Goal: Task Accomplishment & Management: Complete application form

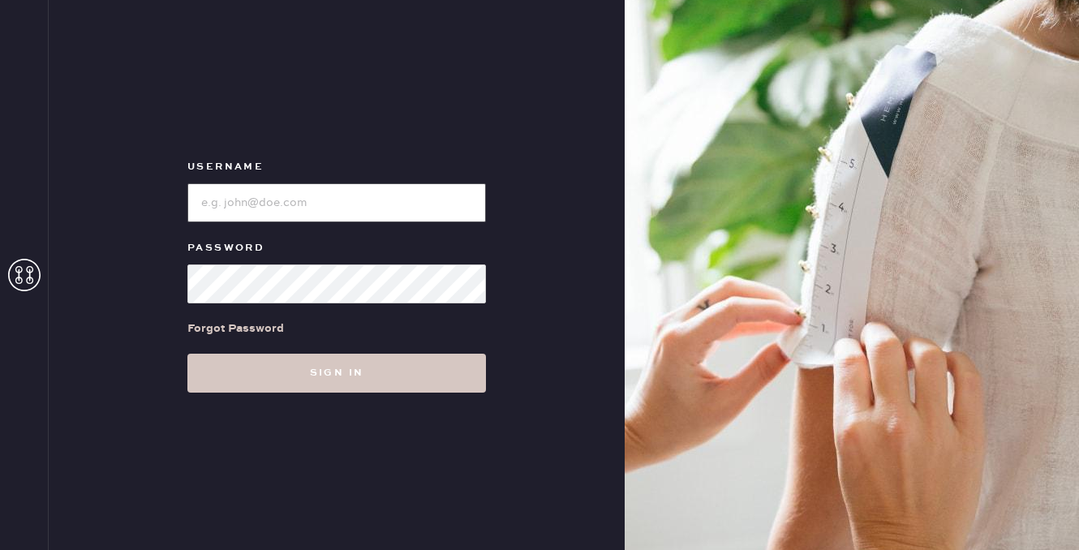
click at [266, 220] on input "loginName" at bounding box center [336, 202] width 298 height 39
type input "reformationplatform"
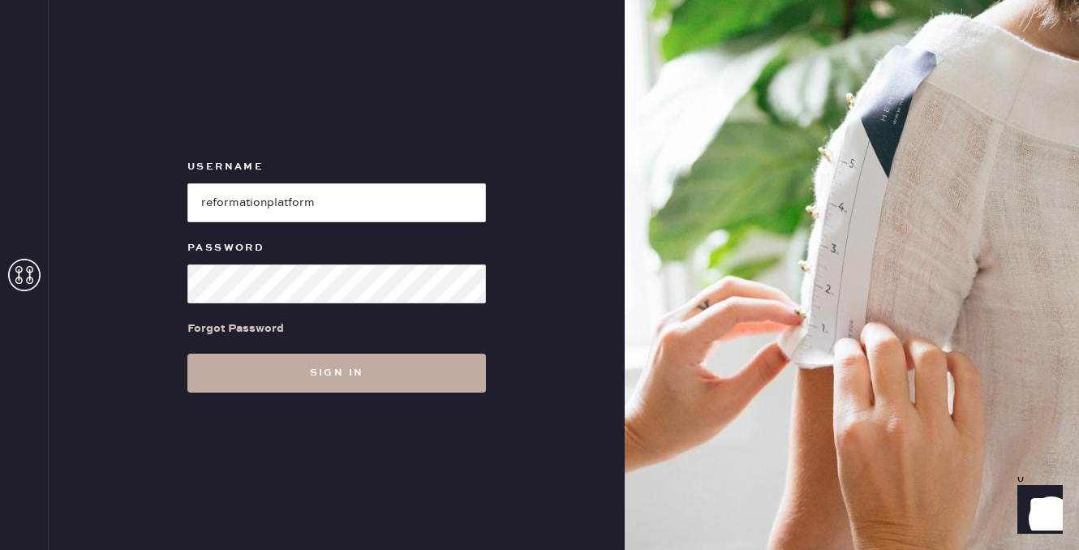
click at [381, 376] on button "Sign in" at bounding box center [336, 373] width 298 height 39
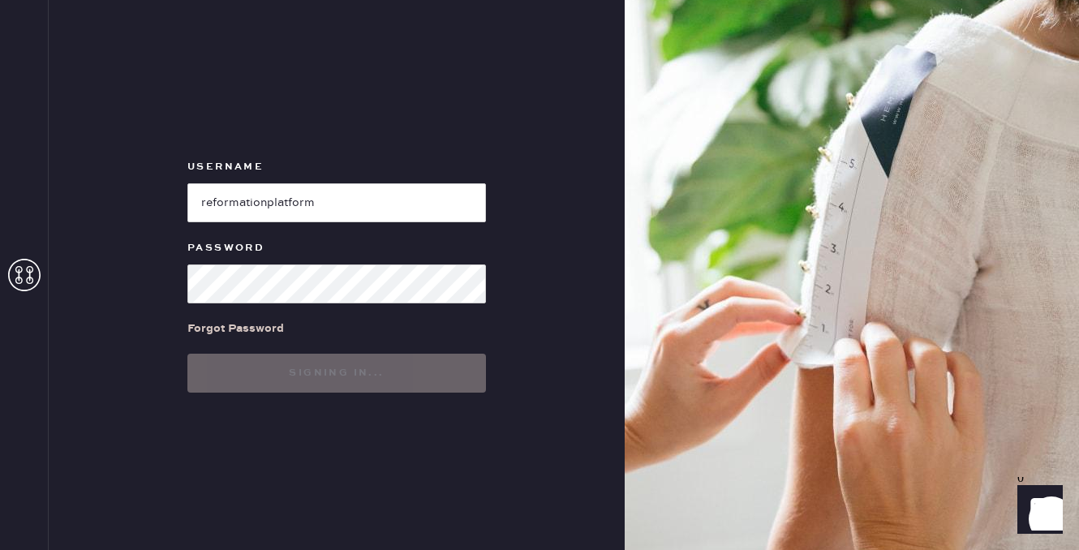
click at [396, 361] on button "Signing in..." at bounding box center [336, 373] width 298 height 39
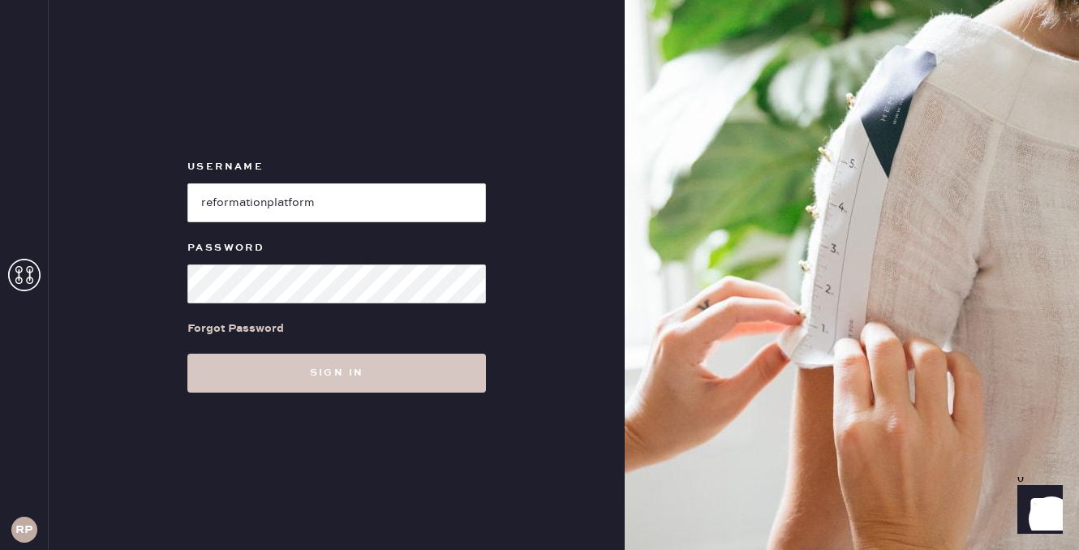
click at [357, 393] on div "Username Password Forgot Password Sign in" at bounding box center [337, 275] width 576 height 550
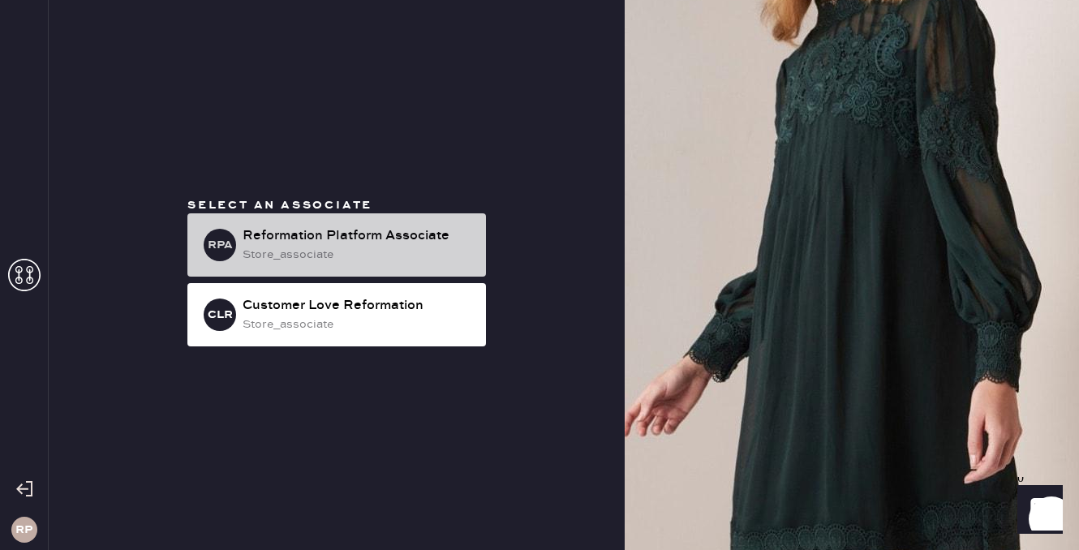
click at [369, 233] on div "Reformation Platform Associate" at bounding box center [358, 235] width 230 height 19
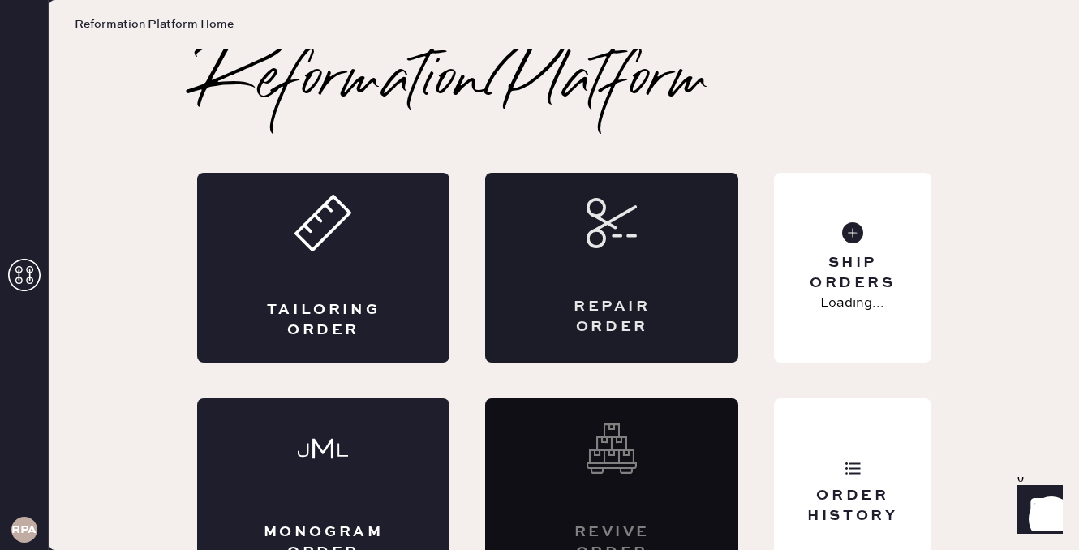
click at [655, 271] on div "Repair Order" at bounding box center [611, 268] width 253 height 190
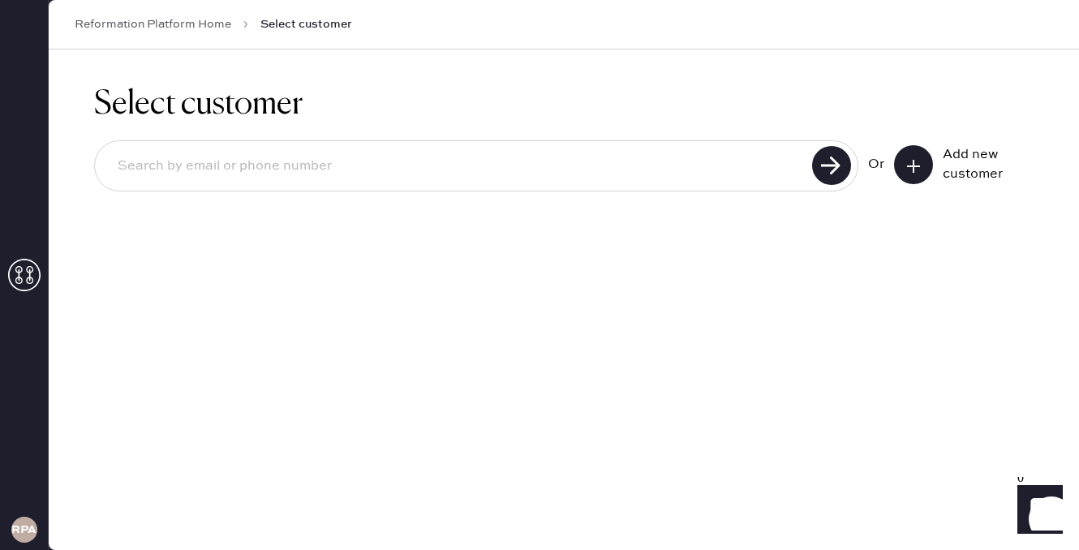
click at [904, 163] on button at bounding box center [913, 164] width 39 height 39
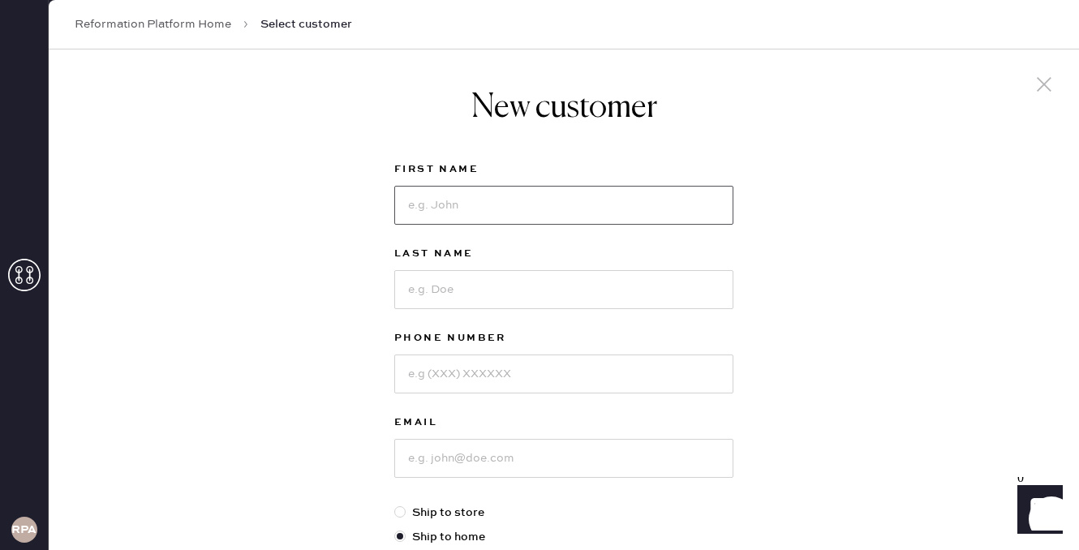
click at [566, 207] on input at bounding box center [563, 205] width 339 height 39
type input "[PERSON_NAME]"
click at [518, 311] on div "Last Name" at bounding box center [563, 286] width 339 height 84
click at [525, 294] on input at bounding box center [563, 289] width 339 height 39
type input "[PERSON_NAME]"
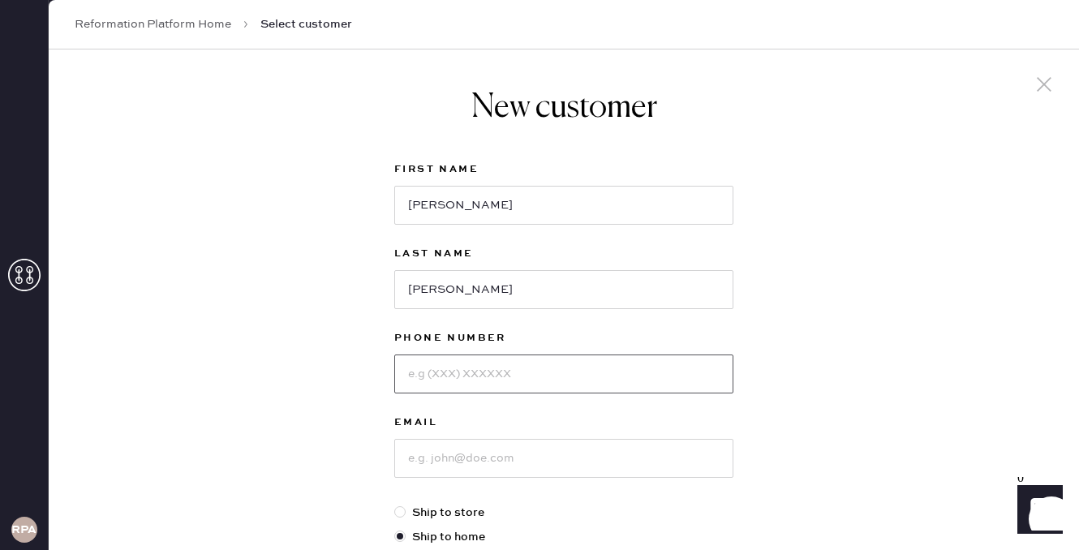
click at [500, 373] on input at bounding box center [563, 373] width 339 height 39
type input "3609183579"
click at [499, 457] on input at bounding box center [563, 458] width 339 height 39
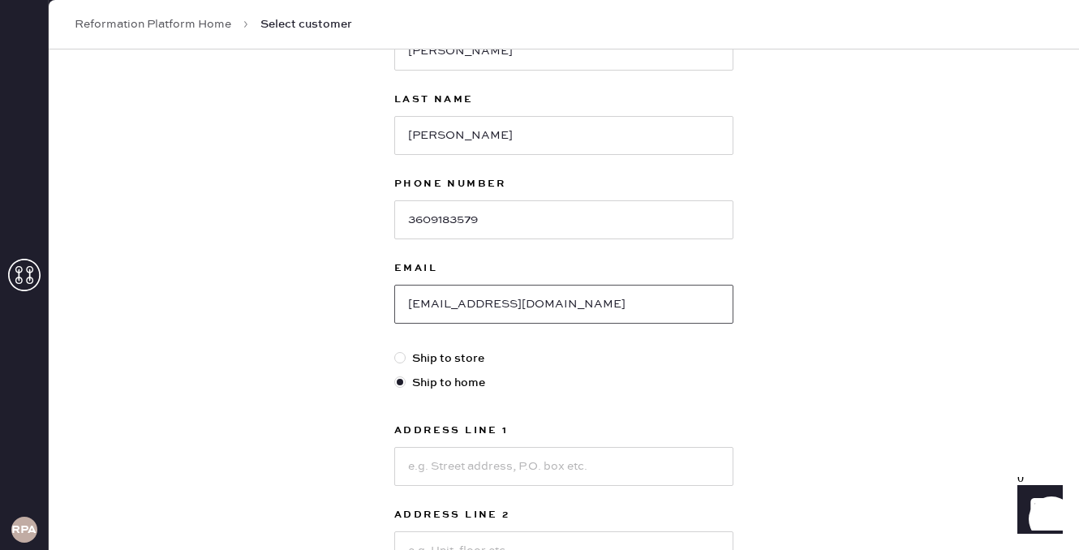
scroll to position [155, 0]
type input "[EMAIL_ADDRESS][DOMAIN_NAME]"
click at [563, 462] on input at bounding box center [563, 465] width 339 height 39
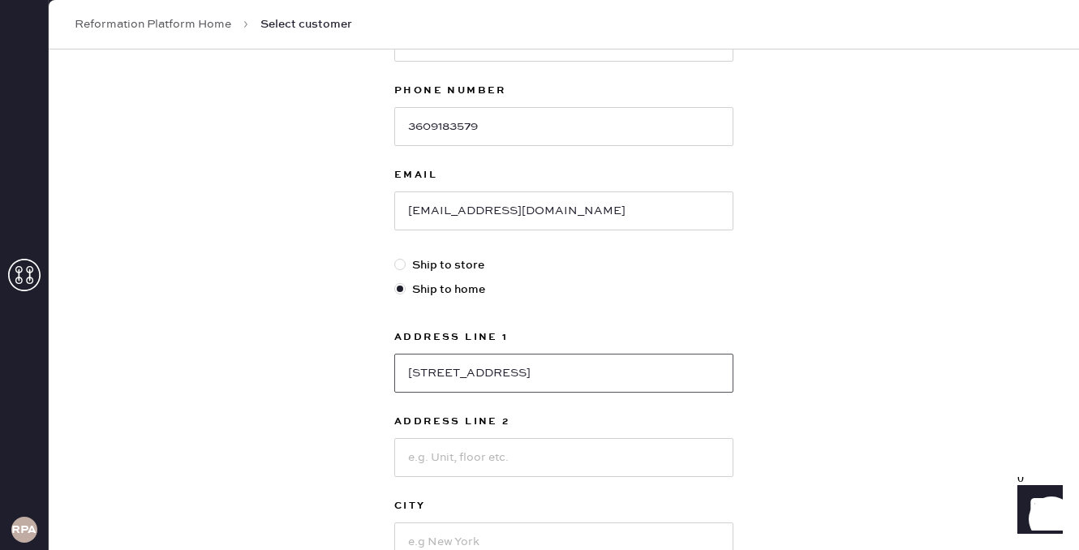
scroll to position [250, 0]
type input "[STREET_ADDRESS]"
click at [556, 447] on input at bounding box center [563, 455] width 339 height 39
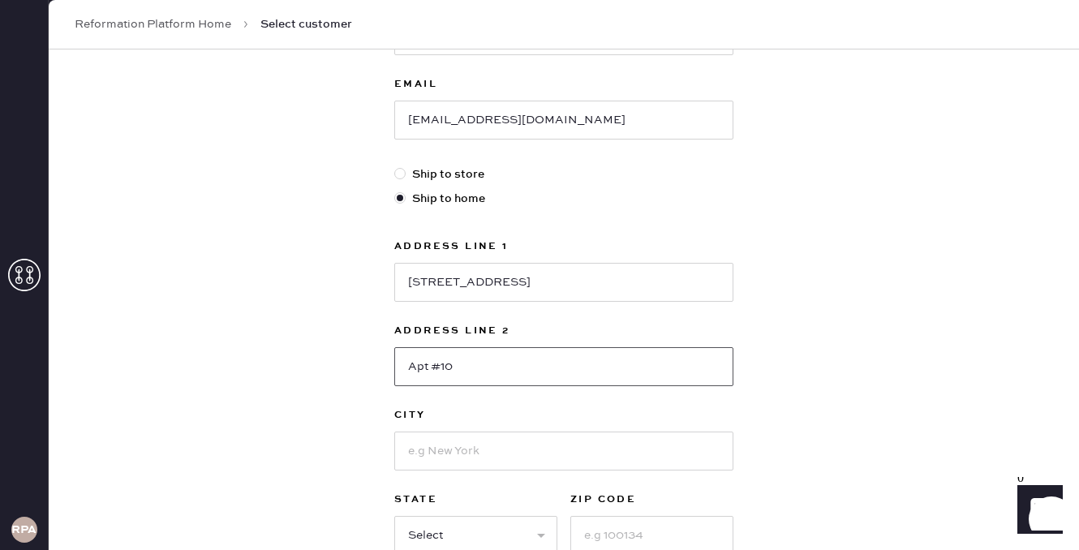
scroll to position [344, 0]
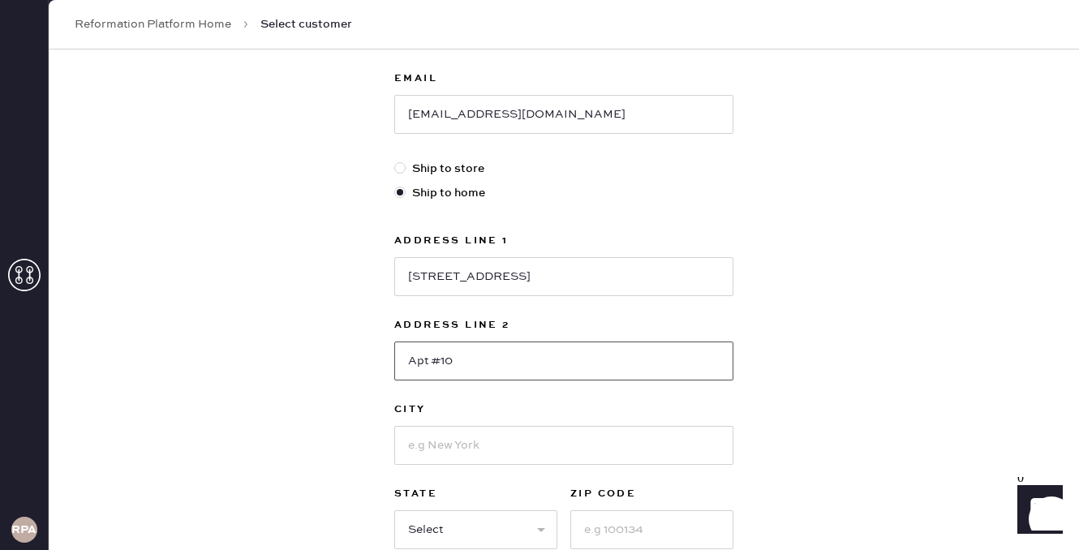
type input "Apt #10"
click at [558, 450] on input at bounding box center [563, 445] width 339 height 39
type input "[GEOGRAPHIC_DATA]"
click at [522, 523] on select "Select AK AL AR AZ CA CO CT [GEOGRAPHIC_DATA] DE FL [GEOGRAPHIC_DATA] HI [GEOGR…" at bounding box center [475, 529] width 163 height 39
select select "CA"
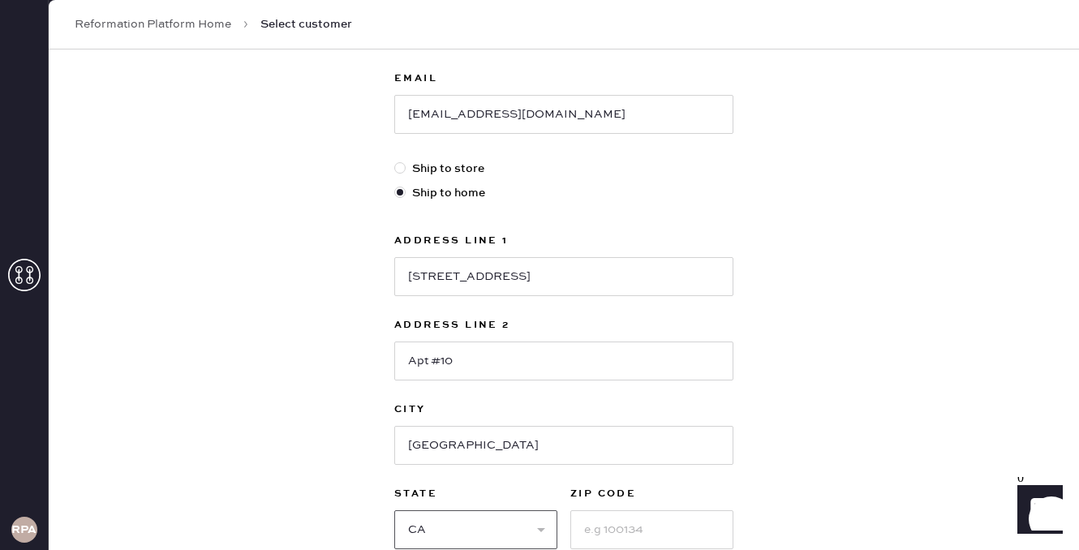
click at [394, 510] on select "Select AK AL AR AZ CA CO CT [GEOGRAPHIC_DATA] DE FL [GEOGRAPHIC_DATA] HI [GEOGR…" at bounding box center [475, 529] width 163 height 39
click at [617, 526] on input at bounding box center [651, 529] width 163 height 39
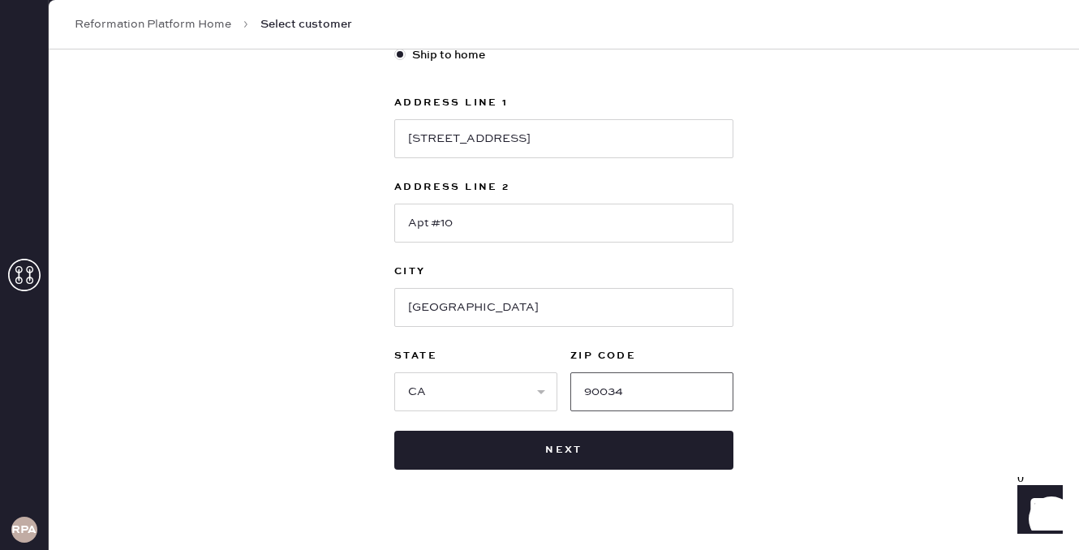
scroll to position [483, 0]
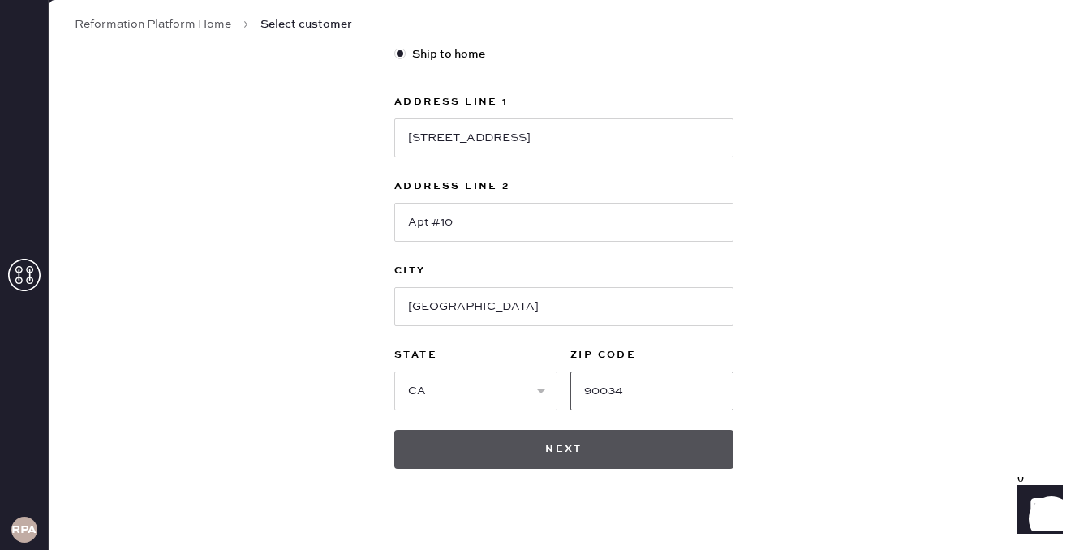
type input "90034"
click at [680, 440] on button "Next" at bounding box center [563, 449] width 339 height 39
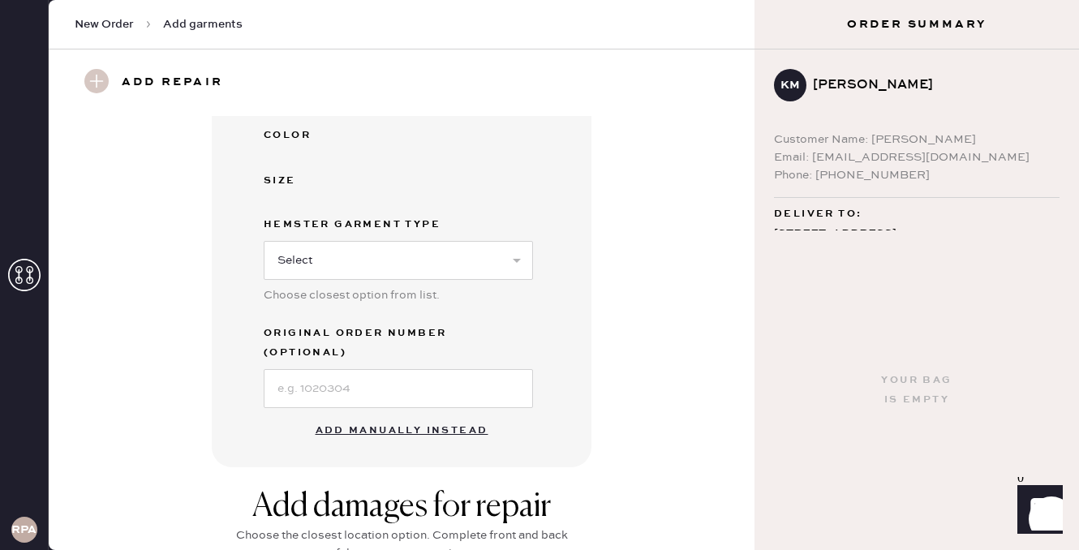
scroll to position [448, 0]
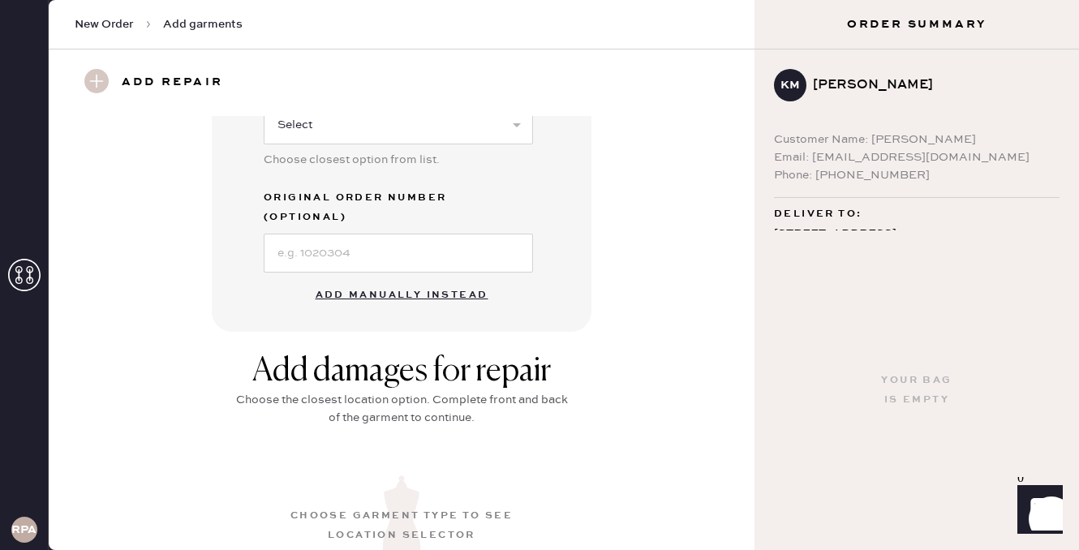
click at [410, 279] on button "Add manually instead" at bounding box center [402, 295] width 192 height 32
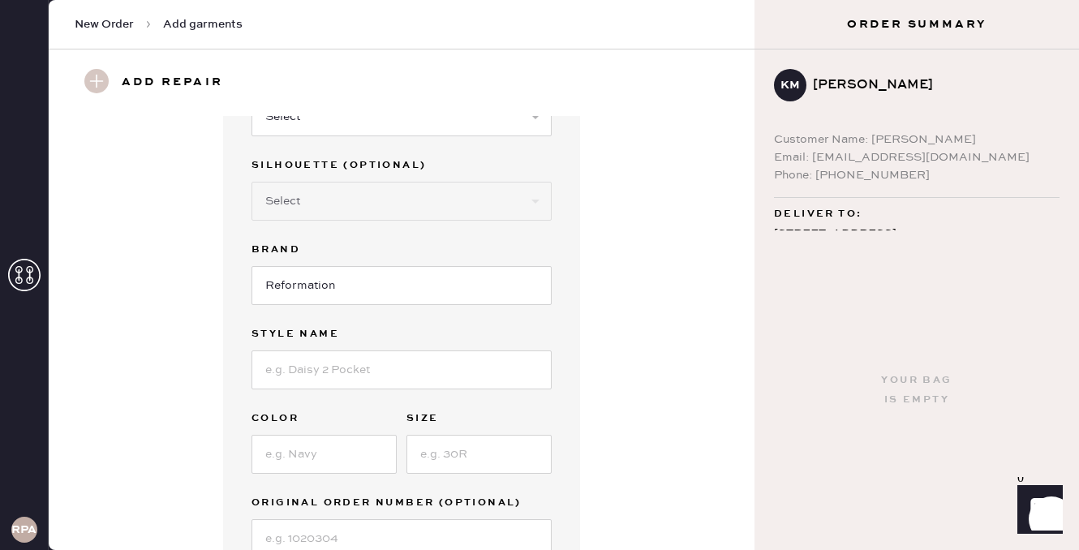
scroll to position [0, 0]
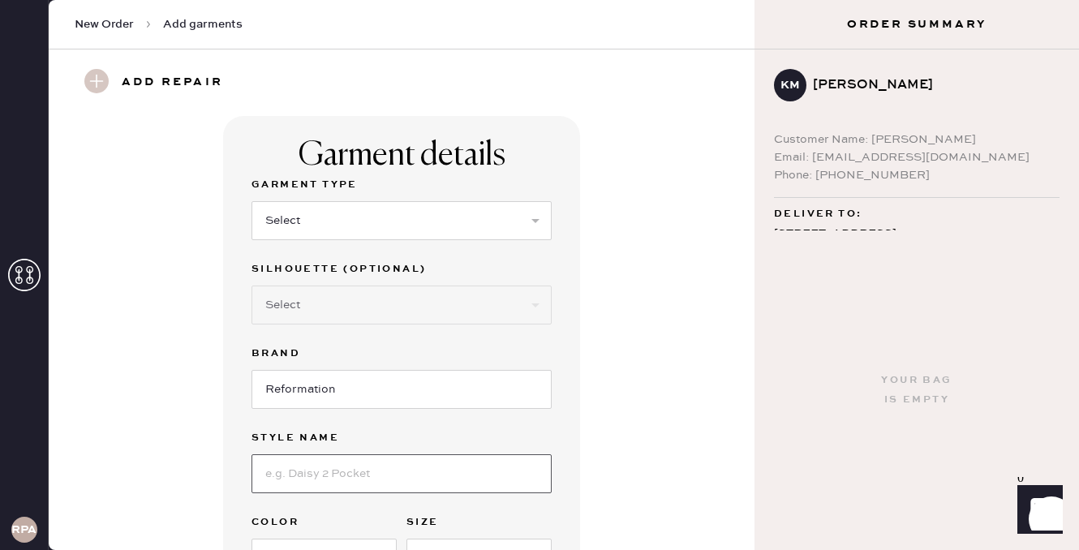
click at [337, 471] on input at bounding box center [401, 473] width 300 height 39
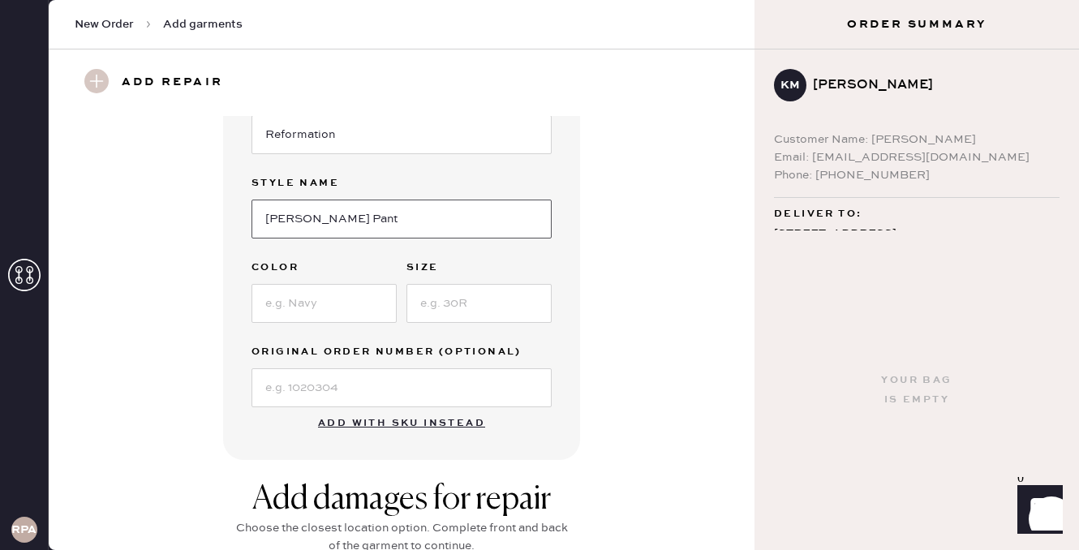
type input "[PERSON_NAME] Pant"
click at [470, 311] on input at bounding box center [478, 303] width 145 height 39
type input "4"
click at [342, 278] on div "Color" at bounding box center [323, 269] width 145 height 23
click at [341, 290] on input at bounding box center [323, 303] width 145 height 39
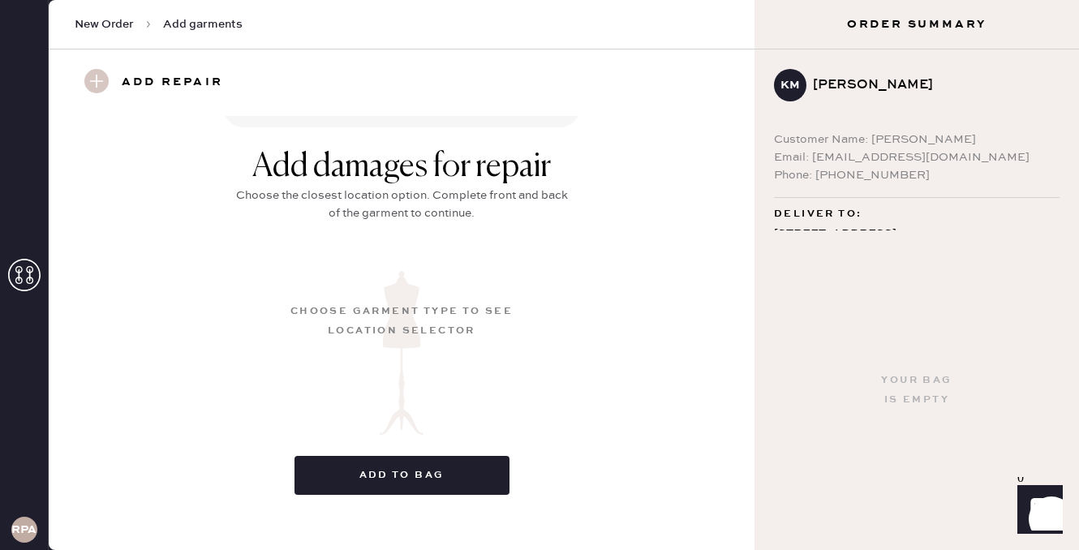
scroll to position [603, 0]
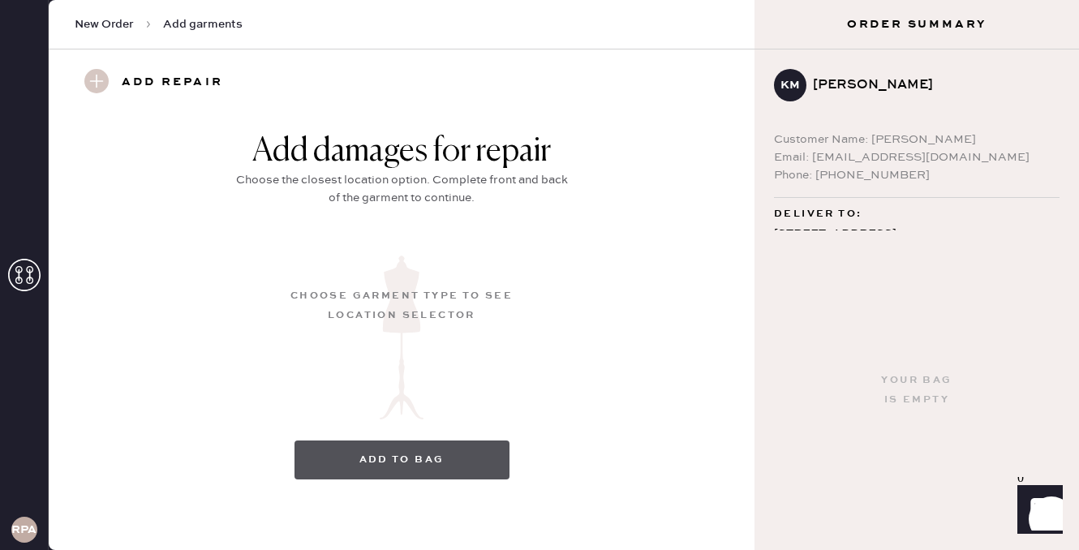
type input "Black Stripe"
click at [374, 456] on button "Add to bag" at bounding box center [401, 459] width 215 height 39
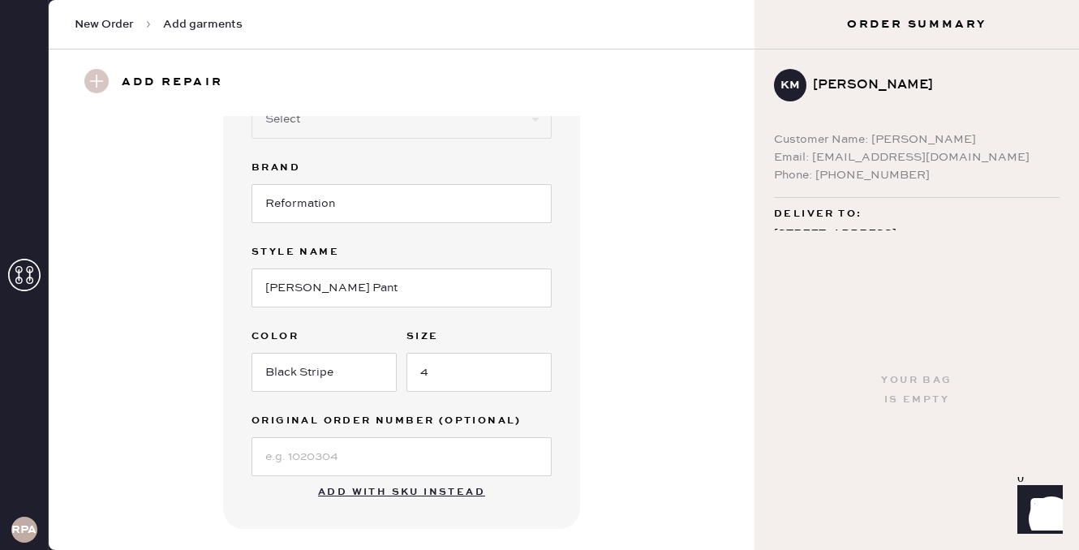
scroll to position [0, 0]
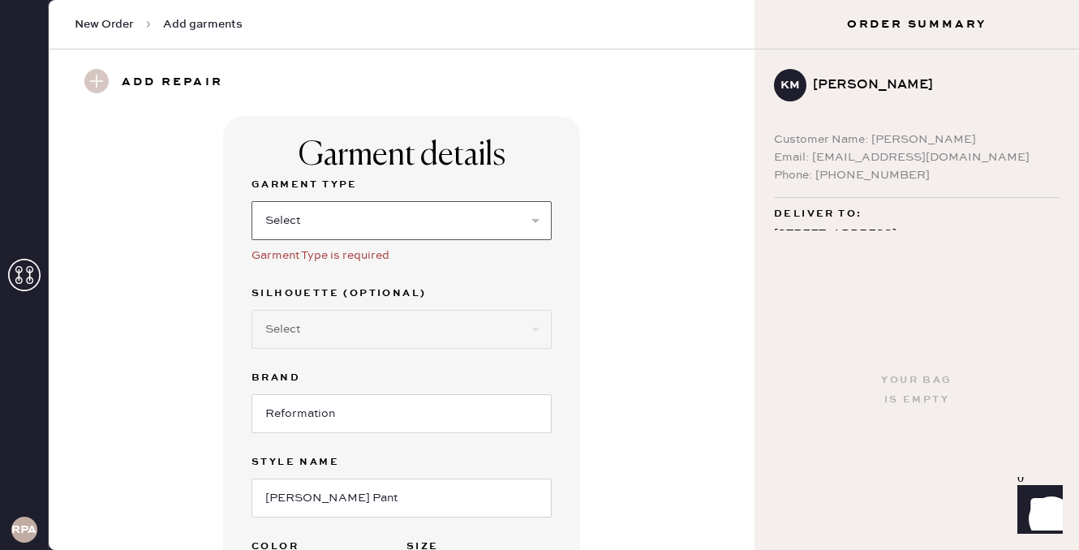
click at [410, 212] on select "Select Basic Skirt Jeans Leggings Pants Shorts Basic Sleeved Dress Basic Sleeve…" at bounding box center [401, 220] width 300 height 39
select select "4"
click at [251, 201] on select "Select Basic Skirt Jeans Leggings Pants Shorts Basic Sleeved Dress Basic Sleeve…" at bounding box center [401, 220] width 300 height 39
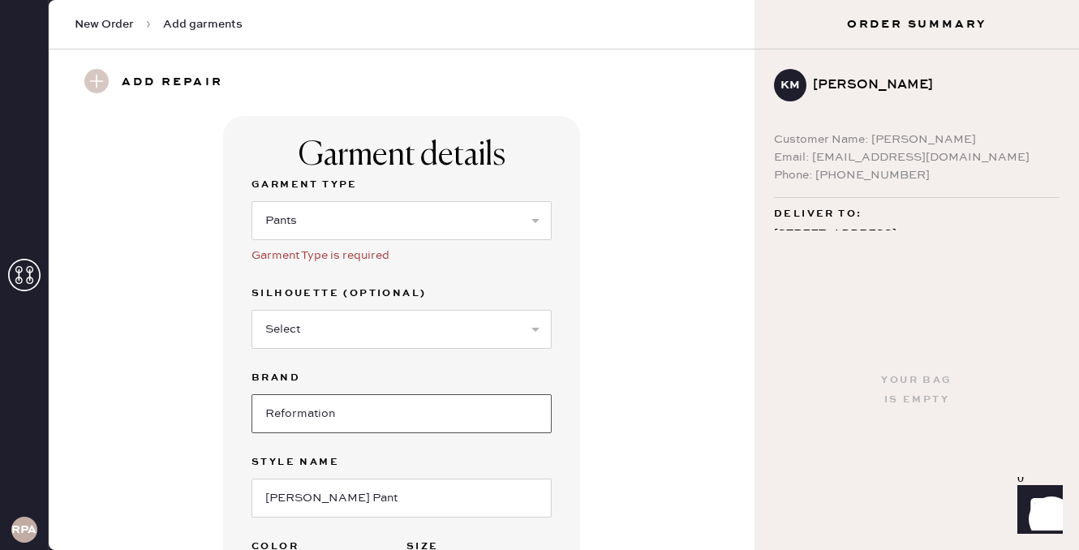
click at [357, 430] on input "Reformation" at bounding box center [401, 413] width 300 height 39
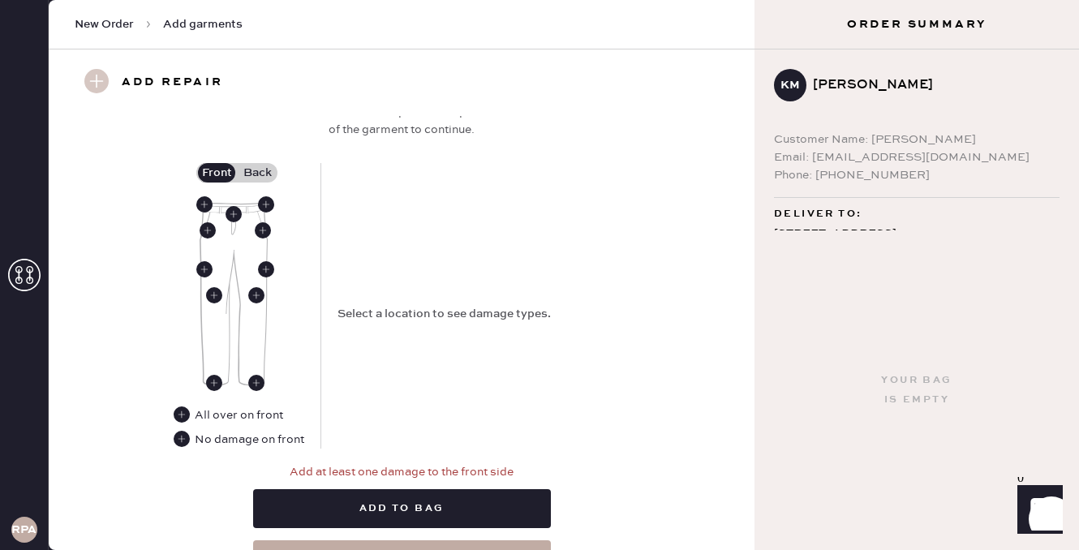
scroll to position [726, 0]
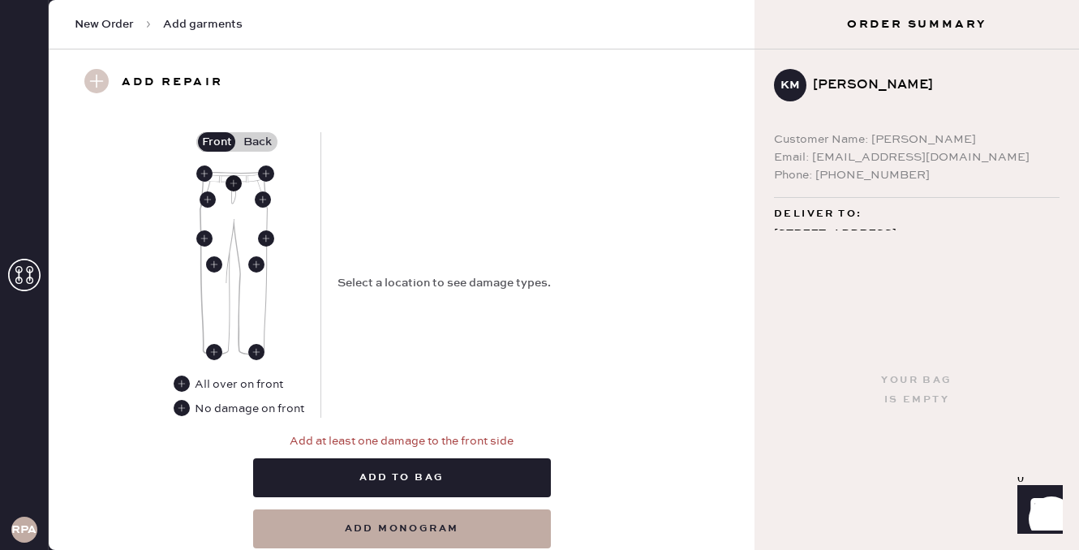
click at [236, 176] on use at bounding box center [233, 183] width 16 height 16
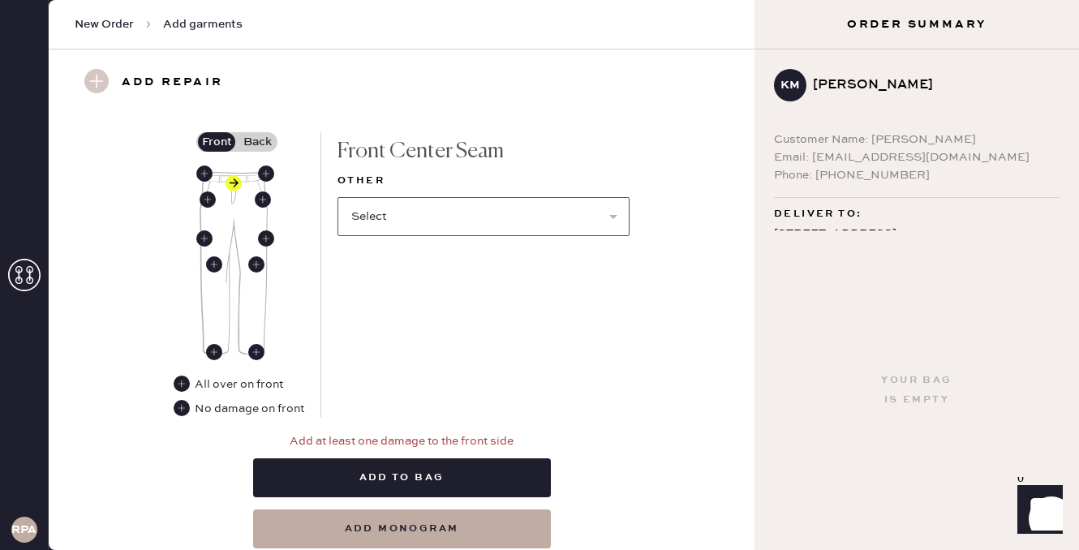
click at [416, 205] on select "Select Broken / Ripped Hem Broken Beads Broken Belt Loop Broken Button Broken E…" at bounding box center [483, 216] width 292 height 39
select select "2064"
click at [337, 197] on select "Select Broken / Ripped Hem Broken Beads Broken Belt Loop Broken Button Broken E…" at bounding box center [483, 216] width 292 height 39
select select
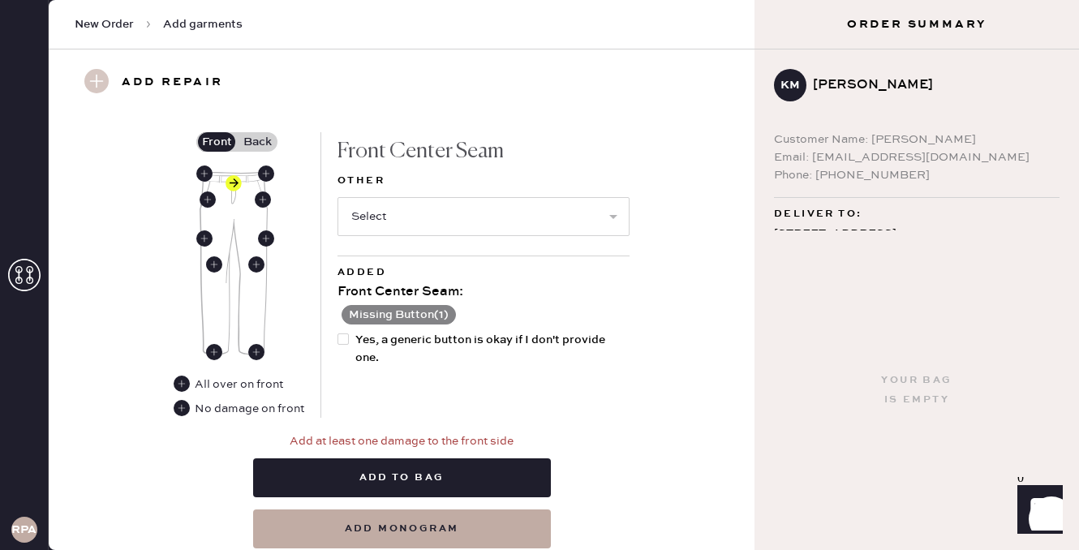
click at [346, 350] on div at bounding box center [346, 349] width 18 height 36
click at [338, 332] on input "Yes, a generic button is okay if I don't provide one." at bounding box center [337, 331] width 1 height 1
checkbox input "true"
click at [440, 229] on select "Select Broken / Ripped Hem Broken Beads Broken Belt Loop Broken Button Broken E…" at bounding box center [483, 216] width 292 height 39
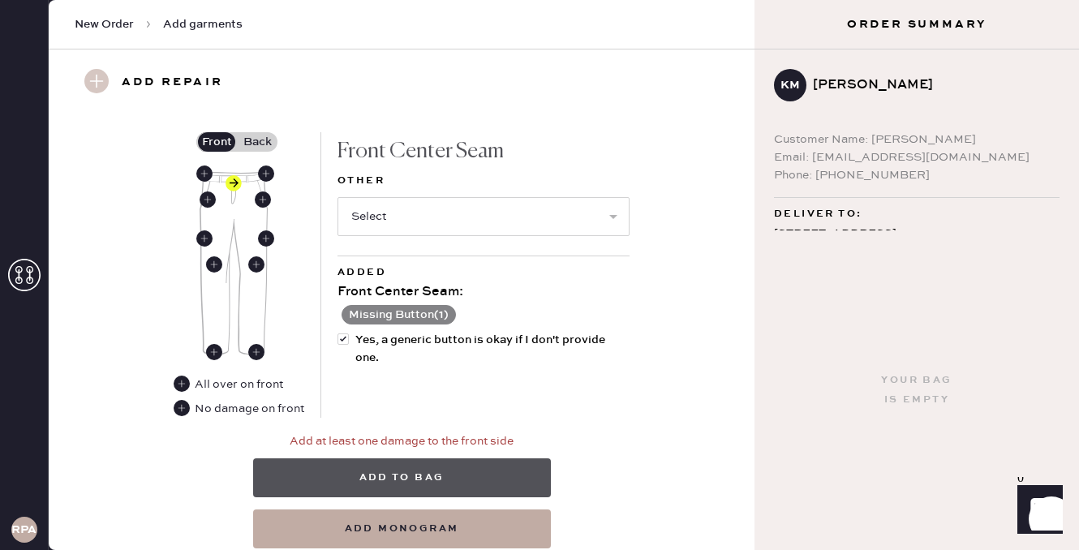
click at [336, 474] on button "Add to bag" at bounding box center [402, 477] width 298 height 39
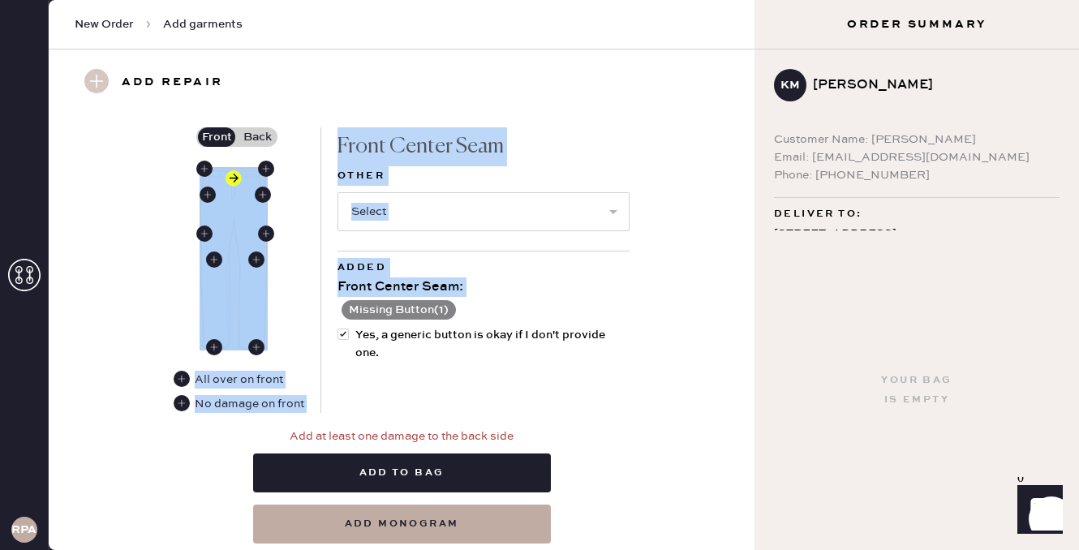
drag, startPoint x: 270, startPoint y: 135, endPoint x: 491, endPoint y: 407, distance: 350.6
click at [491, 406] on div "Front Back All over on front No damage on front Front Center Seam Other Select …" at bounding box center [402, 269] width 456 height 285
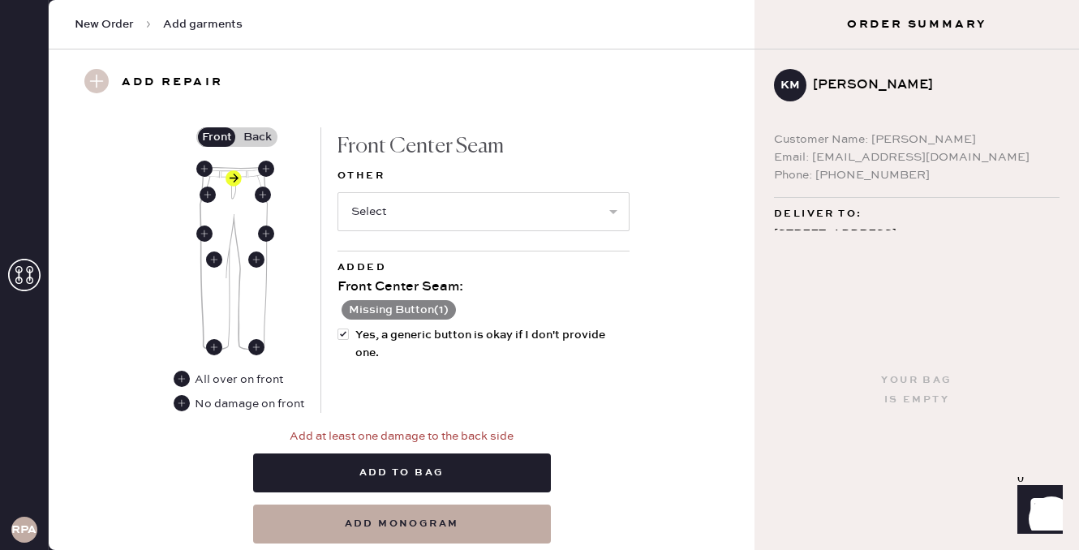
click at [256, 127] on label "Back" at bounding box center [257, 136] width 41 height 19
click at [257, 137] on input "Back" at bounding box center [257, 137] width 0 height 0
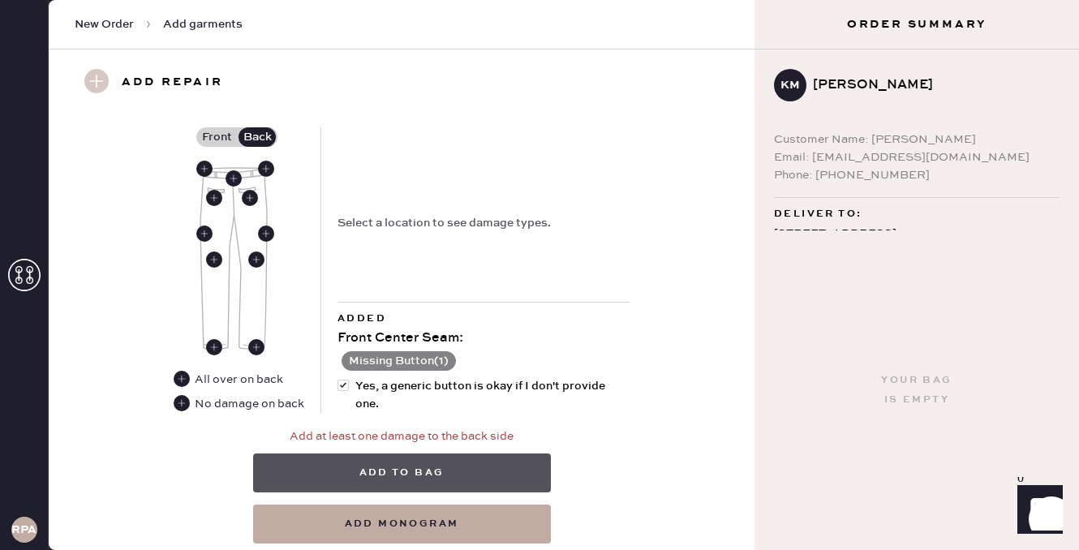
click at [371, 466] on button "Add to bag" at bounding box center [402, 472] width 298 height 39
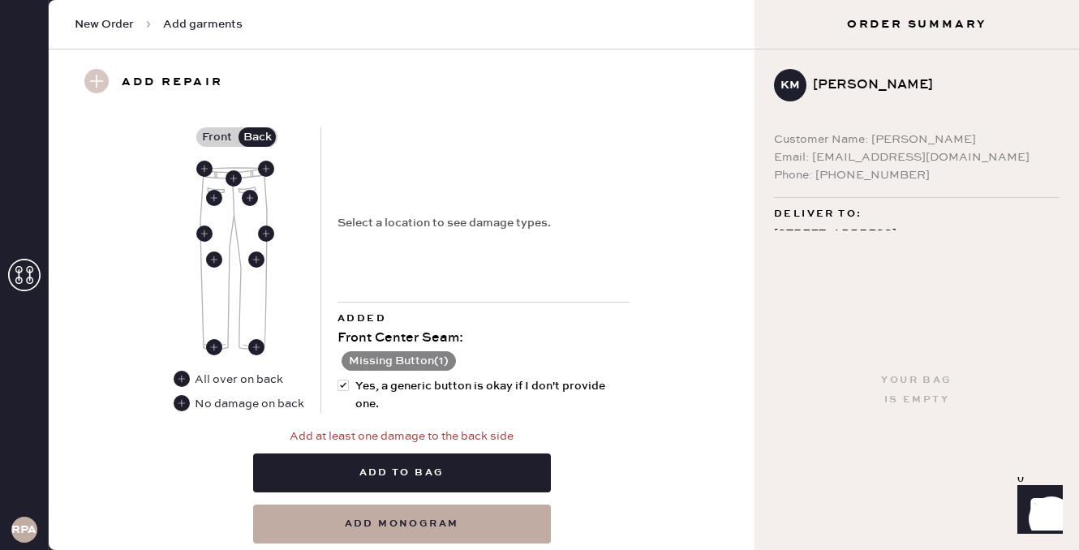
click at [184, 410] on div "No damage on back" at bounding box center [239, 404] width 131 height 18
click at [184, 390] on div "All over on back No damage on back" at bounding box center [239, 392] width 131 height 42
click at [183, 409] on use at bounding box center [182, 403] width 16 height 16
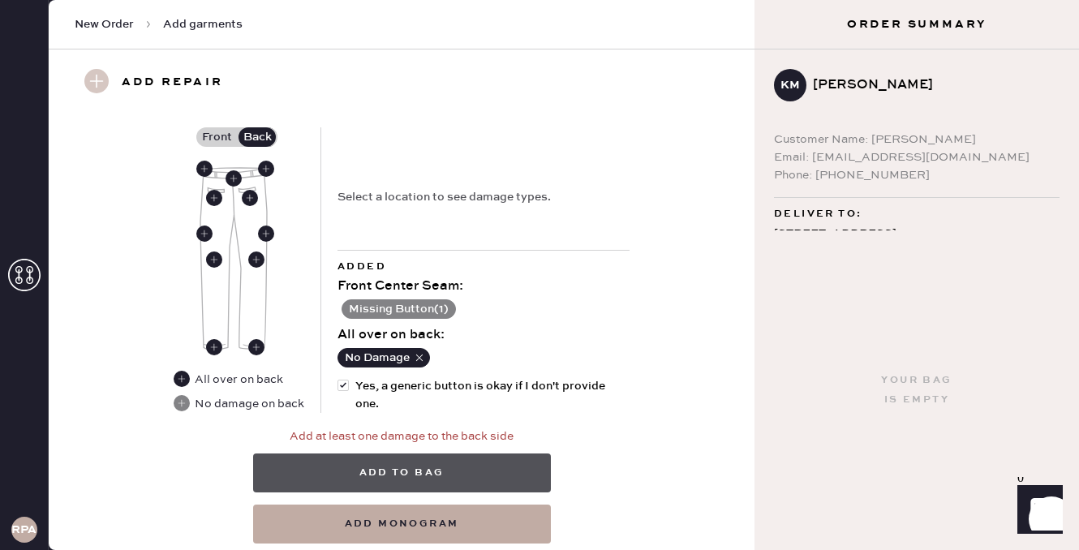
click at [411, 469] on button "Add to bag" at bounding box center [402, 472] width 298 height 39
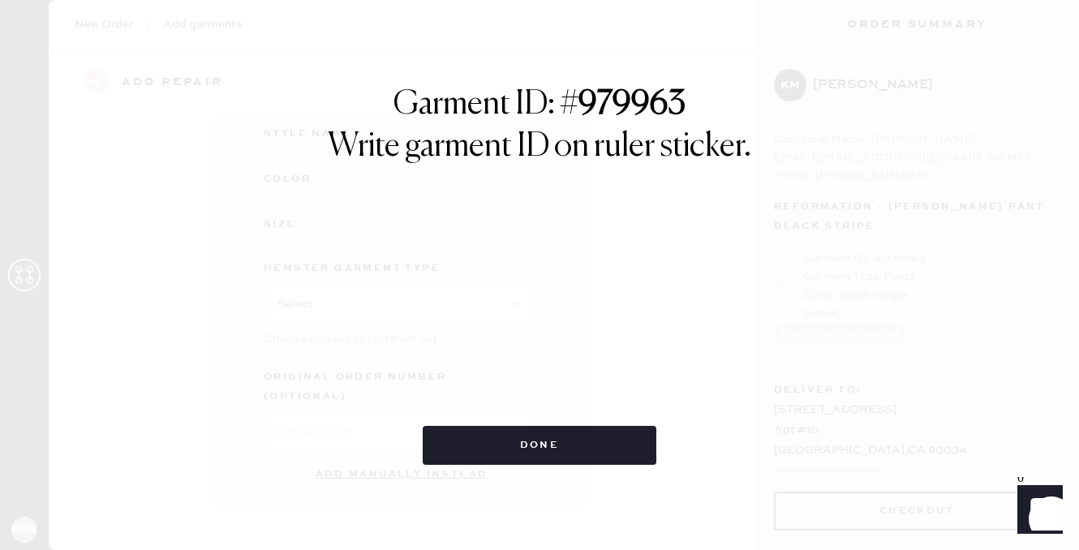
scroll to position [248, 0]
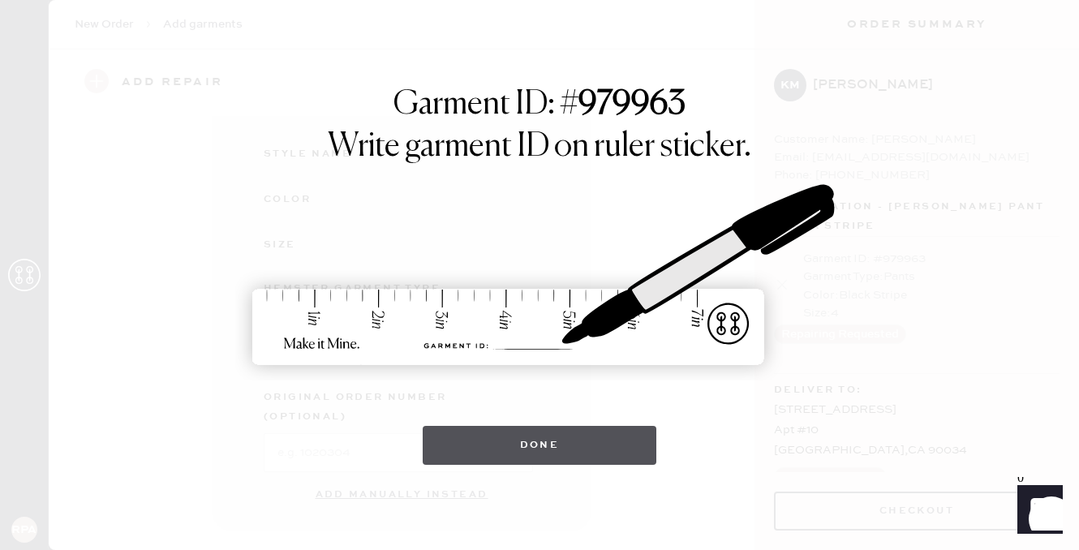
click at [523, 461] on button "Done" at bounding box center [540, 445] width 234 height 39
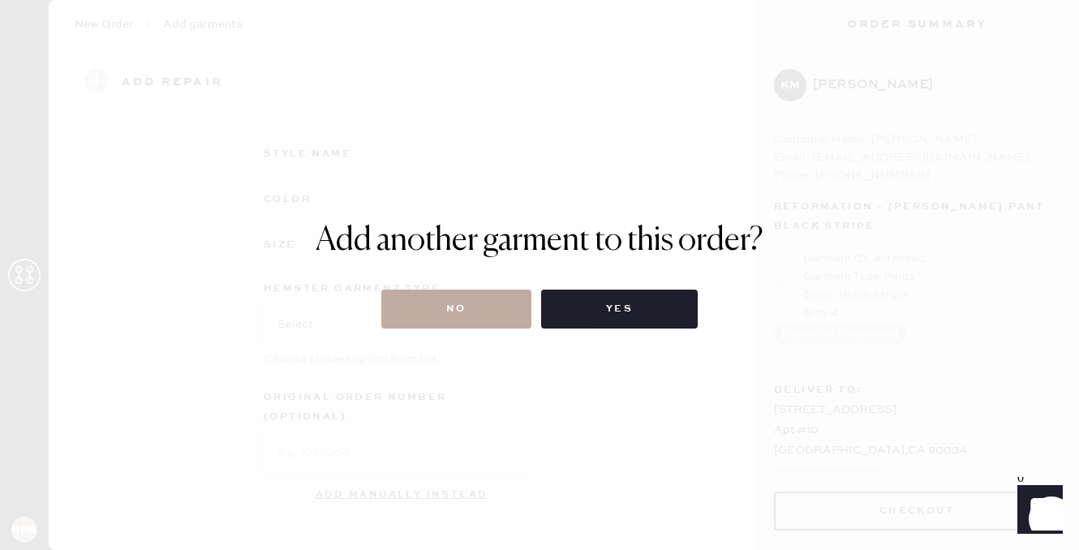
click at [469, 323] on button "No" at bounding box center [456, 309] width 150 height 39
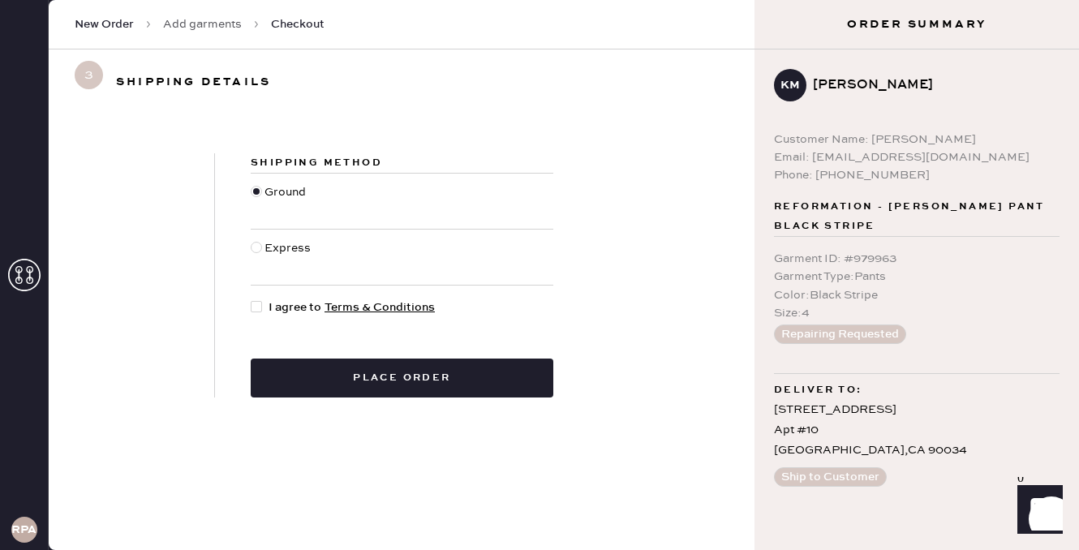
click at [258, 306] on div at bounding box center [256, 306] width 11 height 11
click at [251, 299] on input "I agree to Terms & Conditions" at bounding box center [251, 298] width 1 height 1
checkbox input "true"
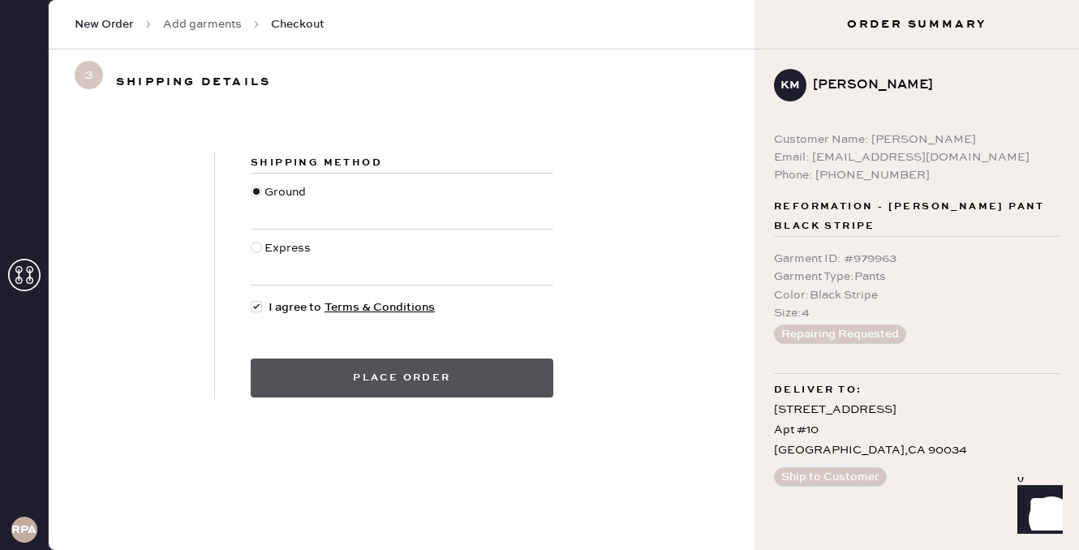
click at [301, 390] on button "Place order" at bounding box center [402, 377] width 303 height 39
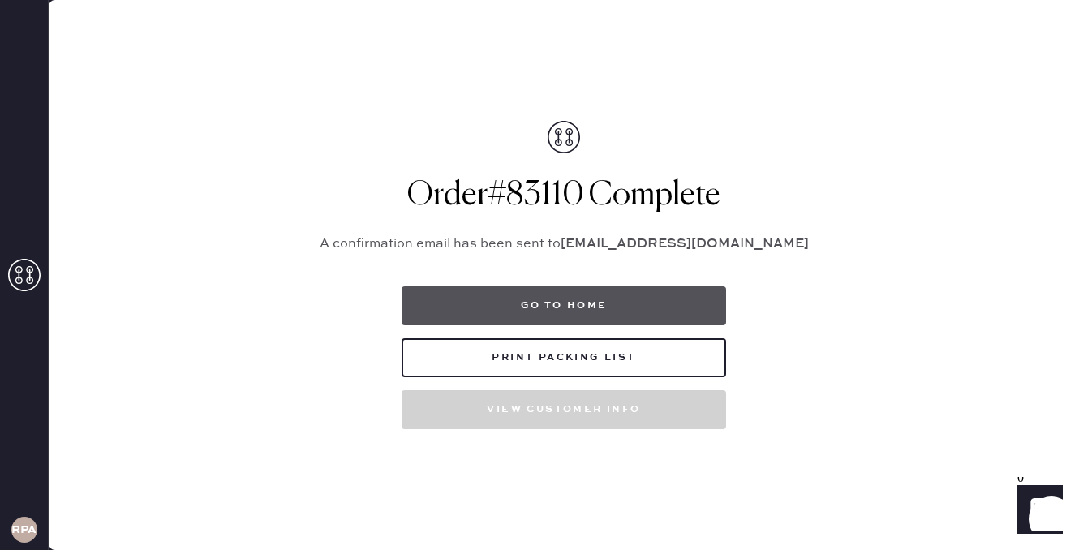
click at [612, 295] on button "Go to home" at bounding box center [563, 305] width 324 height 39
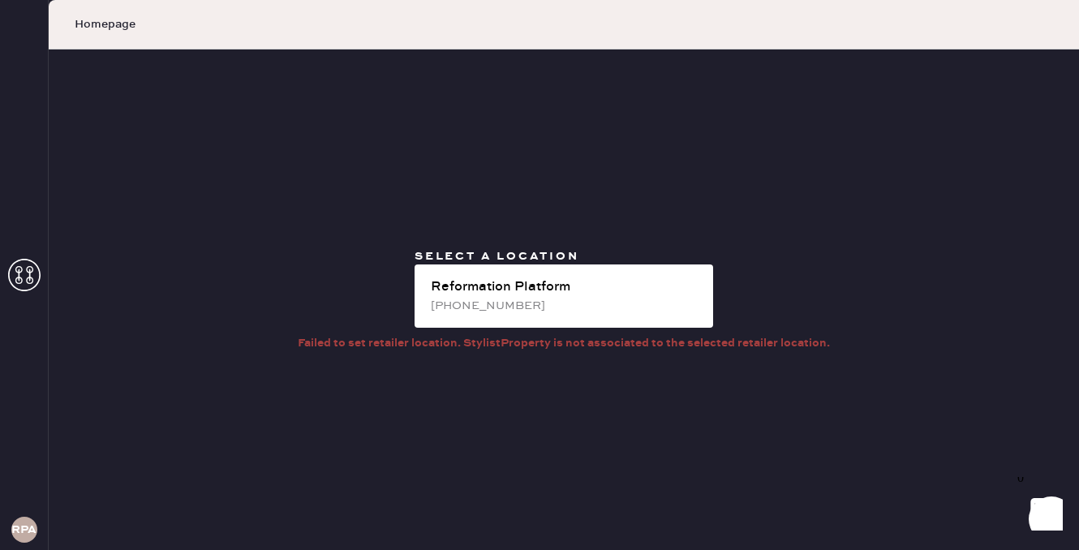
click at [228, 140] on div "Select a location Reformation Platform [PHONE_NUMBER] Failed to set retailer lo…" at bounding box center [564, 299] width 1030 height 500
